Goal: Transaction & Acquisition: Book appointment/travel/reservation

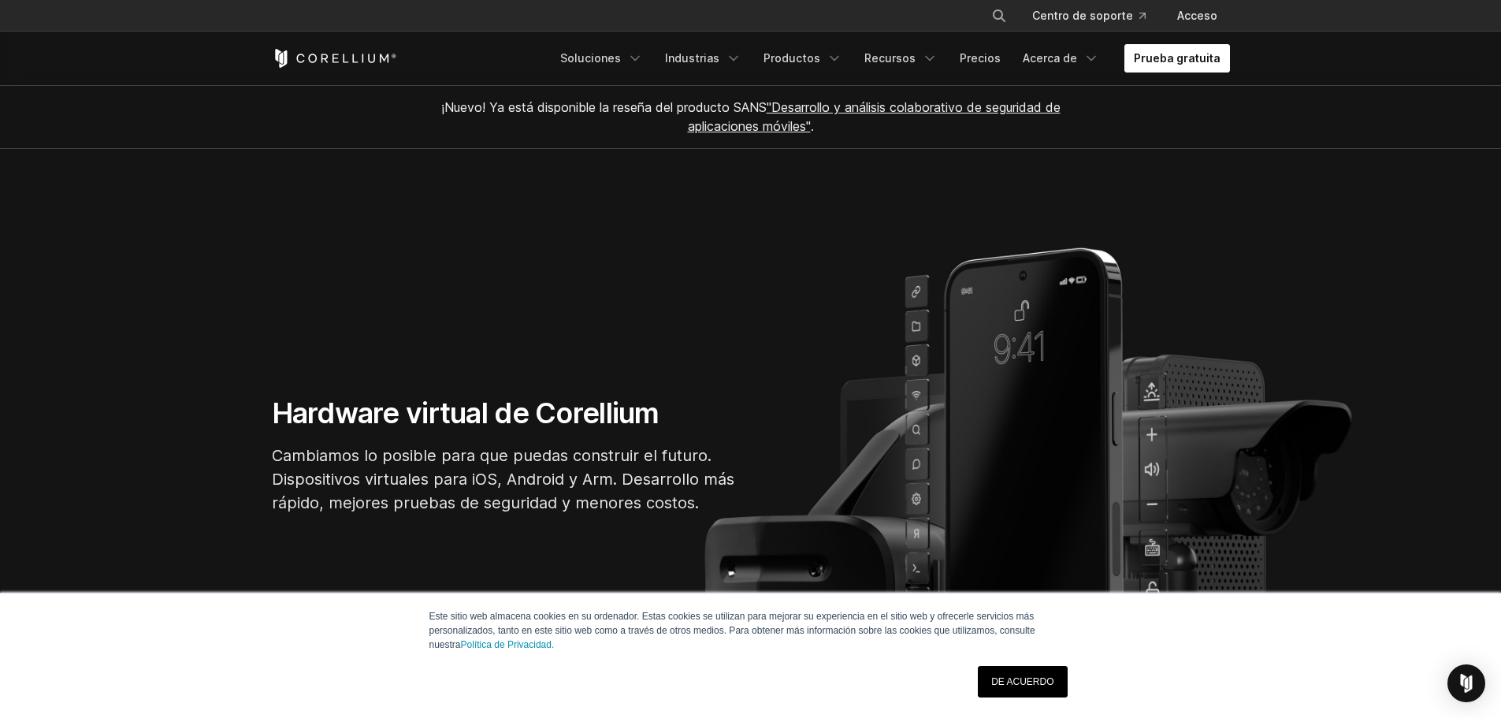
click at [1200, 62] on font "Prueba gratuita" at bounding box center [1177, 57] width 87 height 13
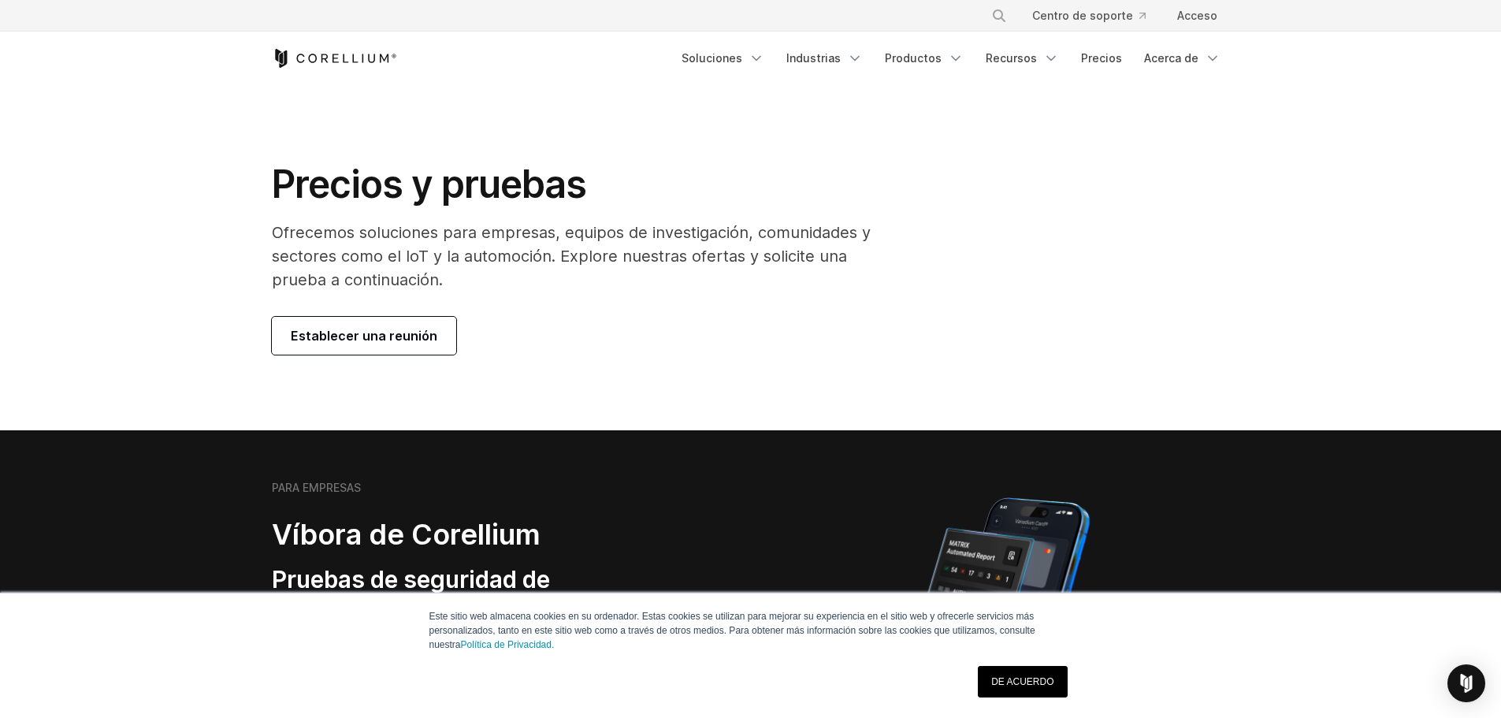
click at [295, 334] on font "Establecer una reunión" at bounding box center [364, 336] width 147 height 16
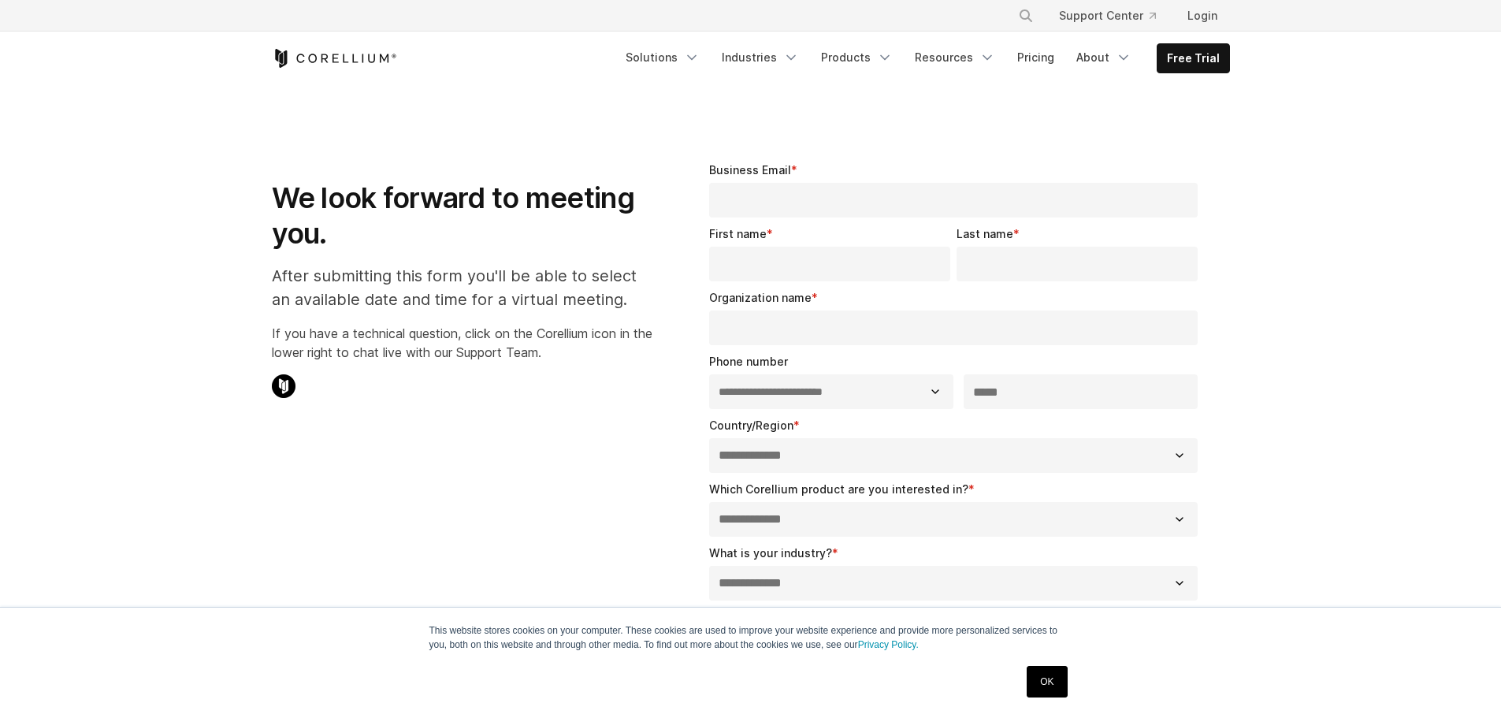
select select "**"
